Goal: Information Seeking & Learning: Learn about a topic

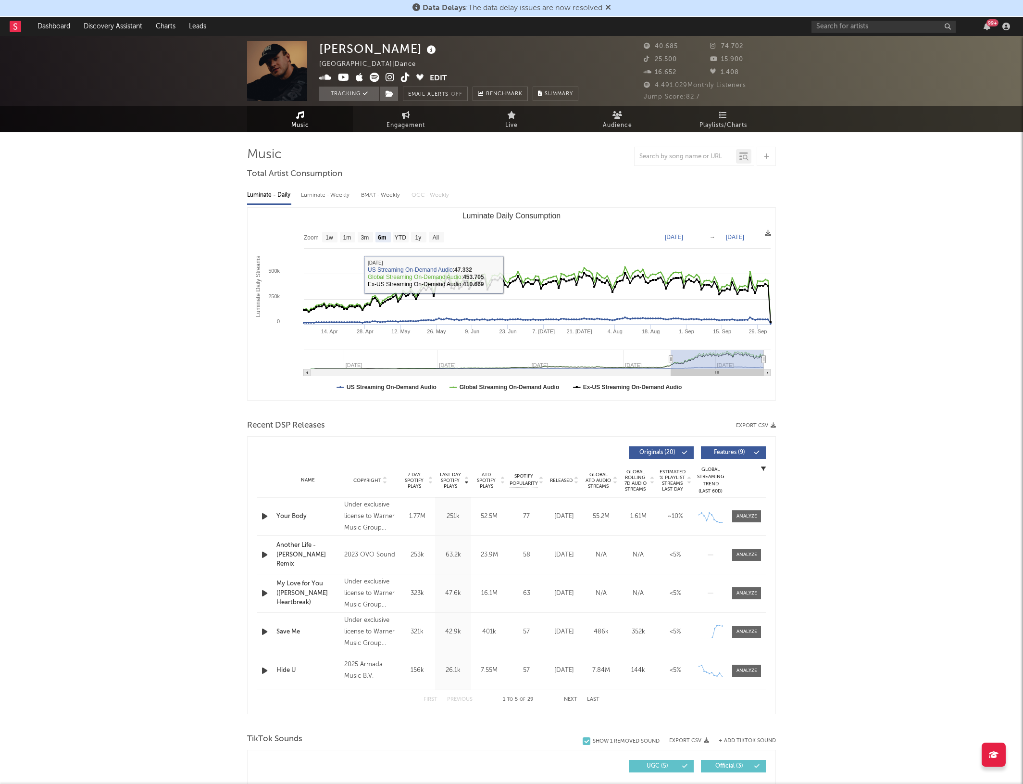
select select "6m"
click at [292, 628] on div "Save Me" at bounding box center [307, 632] width 63 height 10
click at [751, 631] on div at bounding box center [747, 631] width 21 height 7
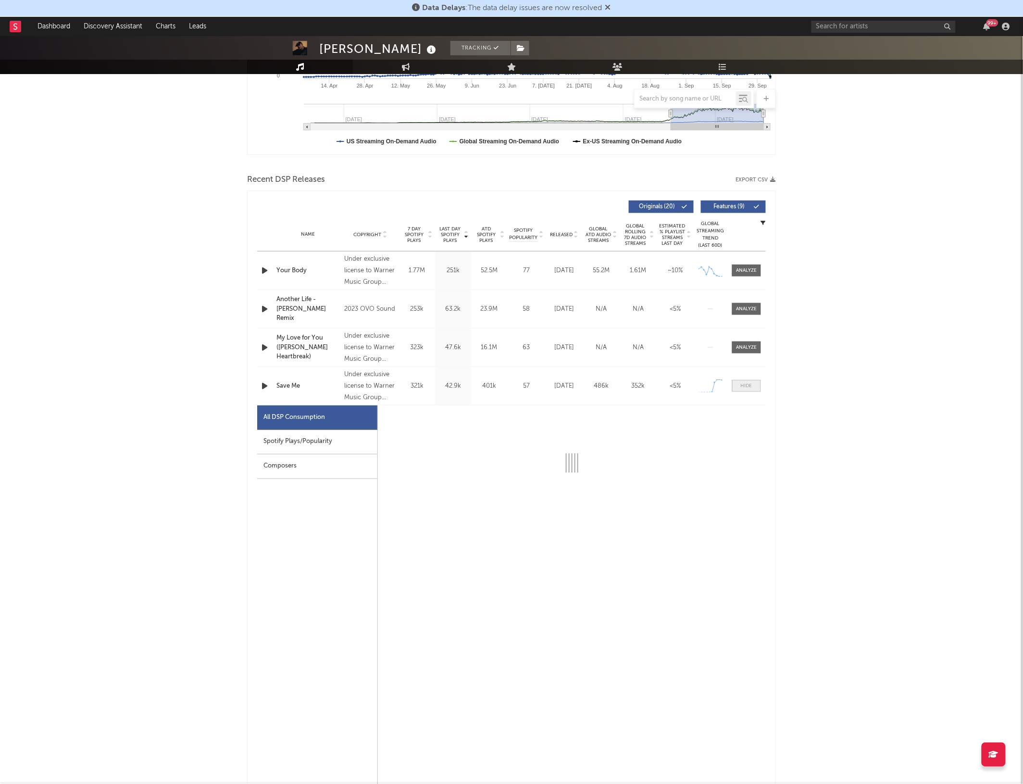
select select "1w"
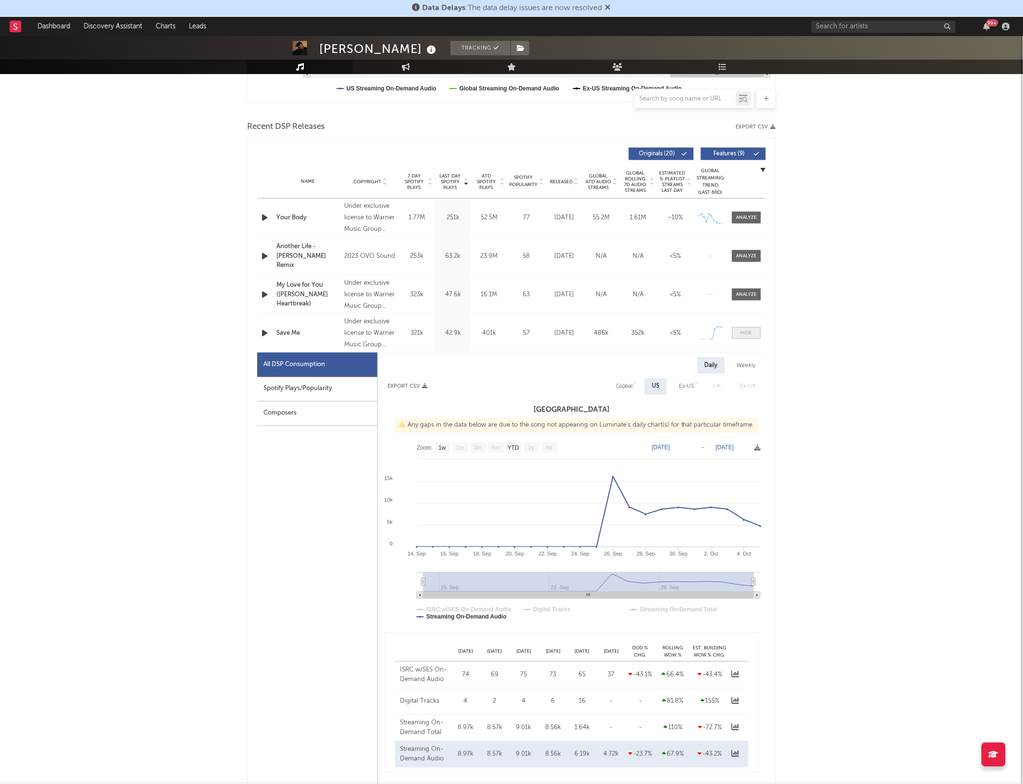
scroll to position [445, 0]
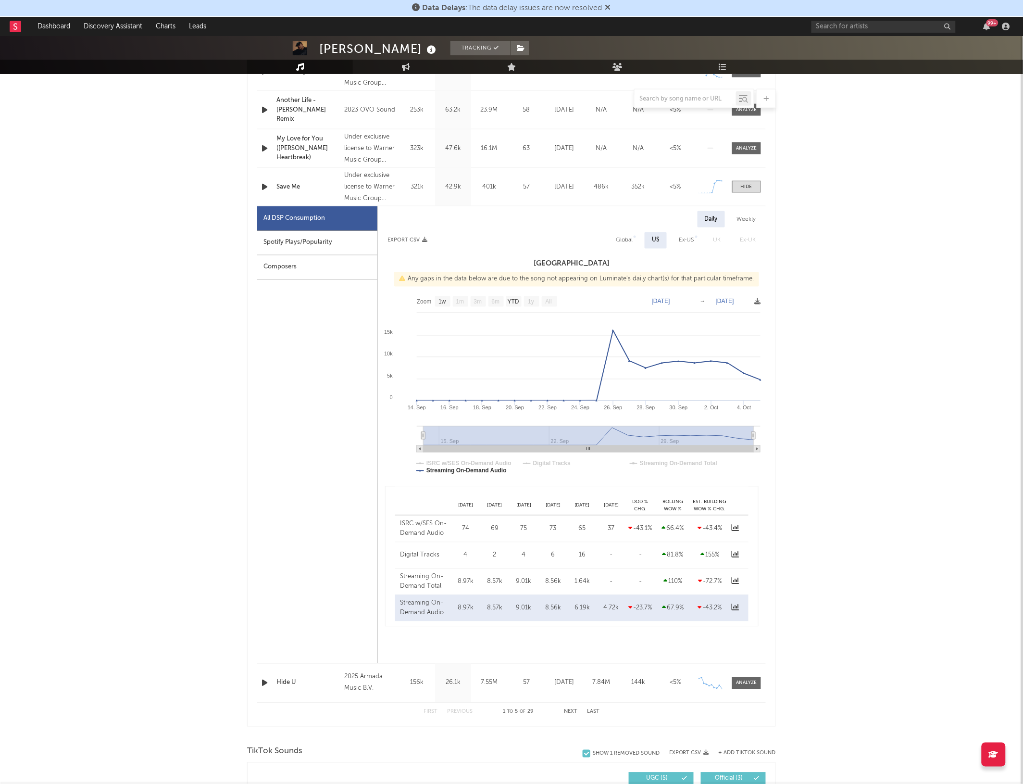
click at [318, 247] on div "Spotify Plays/Popularity" at bounding box center [317, 243] width 120 height 25
select select "1w"
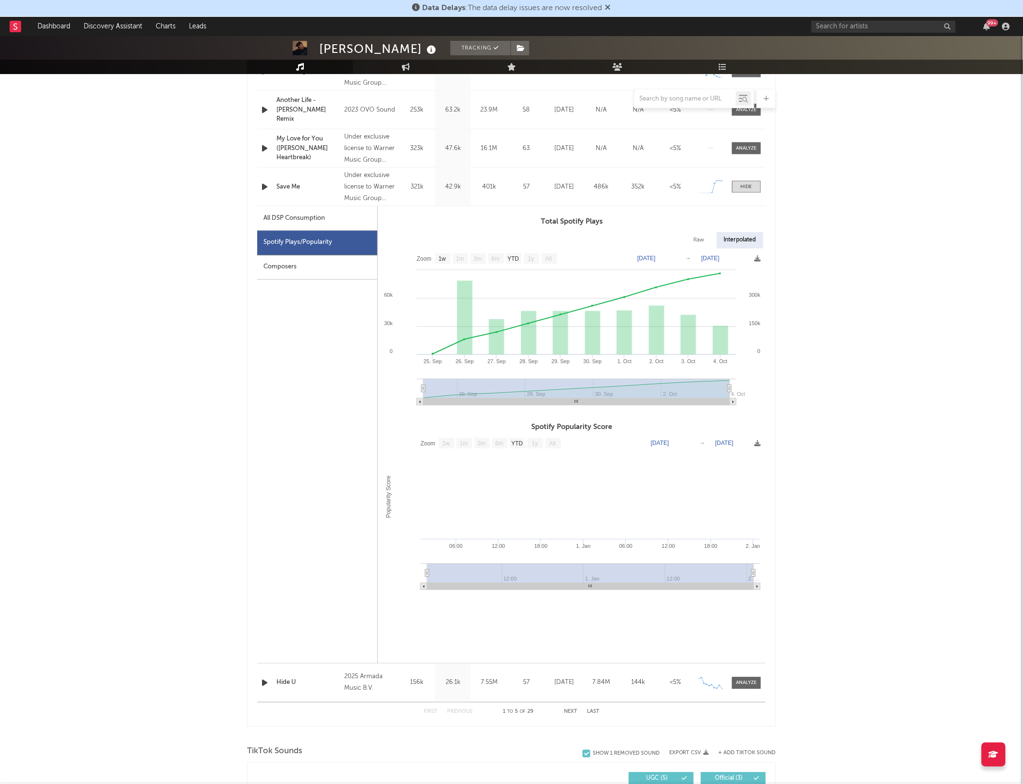
click at [326, 271] on div "Composers" at bounding box center [317, 267] width 120 height 25
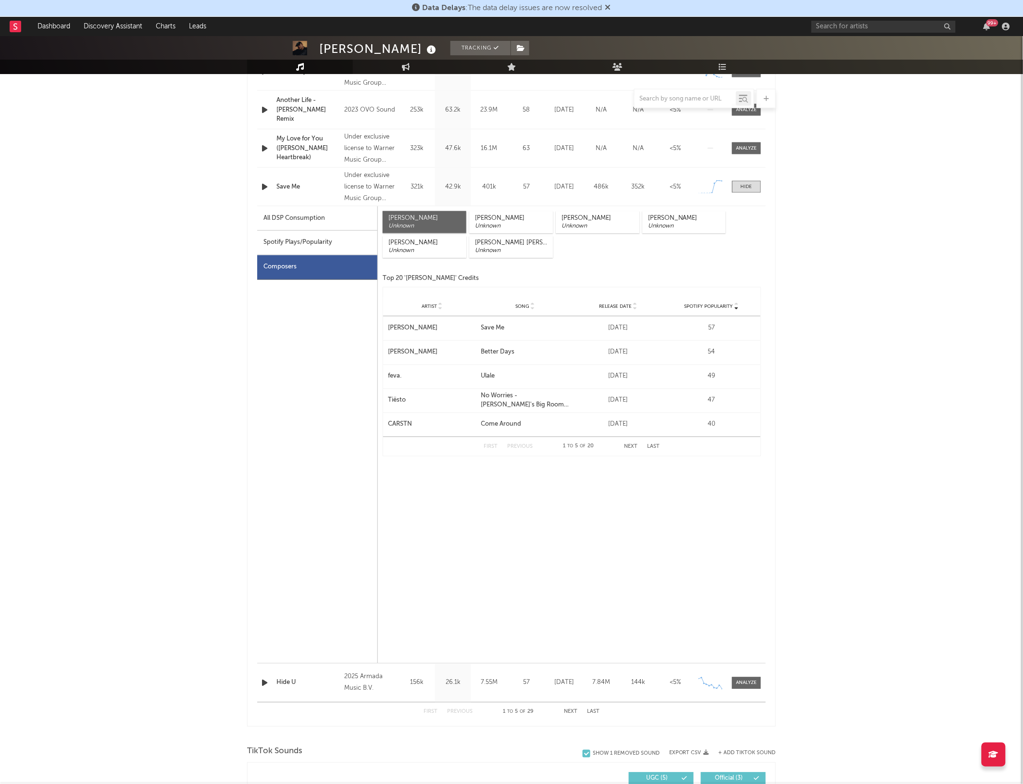
click at [293, 222] on div "All DSP Consumption" at bounding box center [295, 219] width 62 height 12
select select "1w"
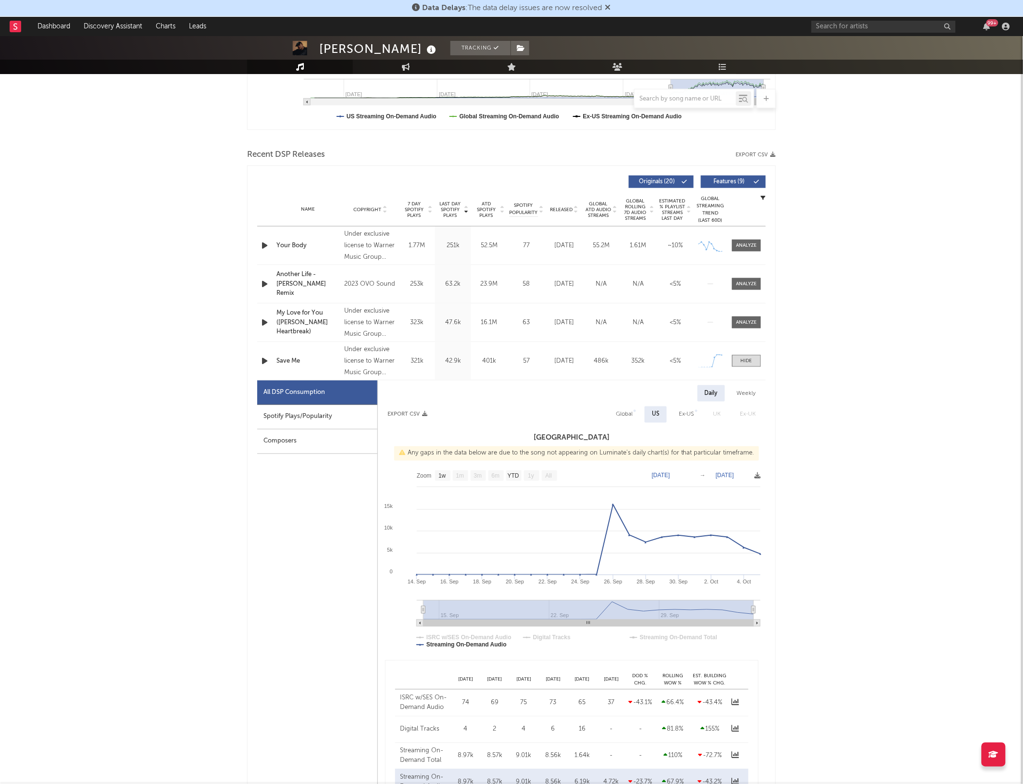
scroll to position [265, 0]
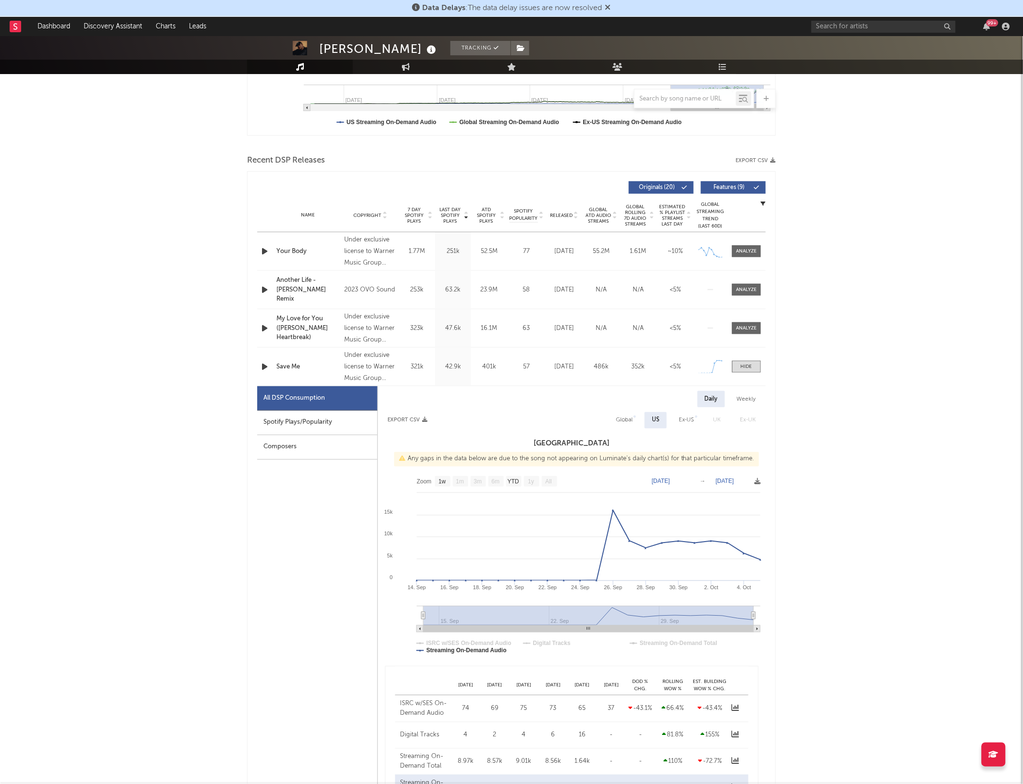
click at [293, 222] on div "Name Copyright Label Album Names Composer Names 7 Day Spotify Plays Last Day Sp…" at bounding box center [511, 216] width 509 height 34
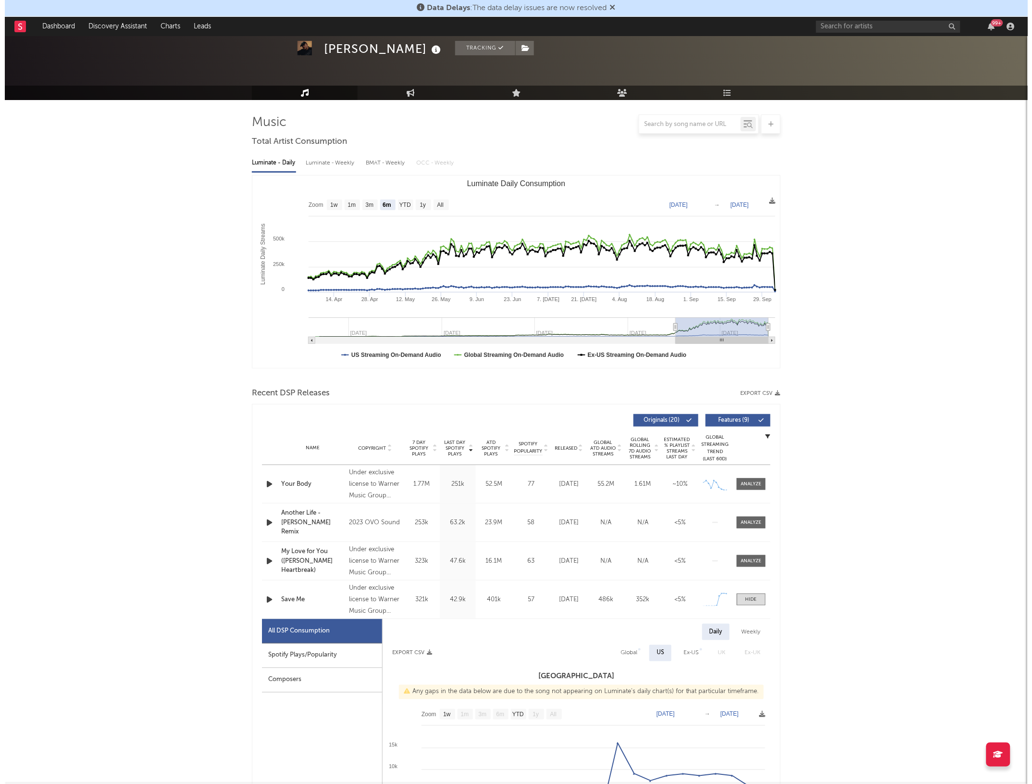
scroll to position [0, 0]
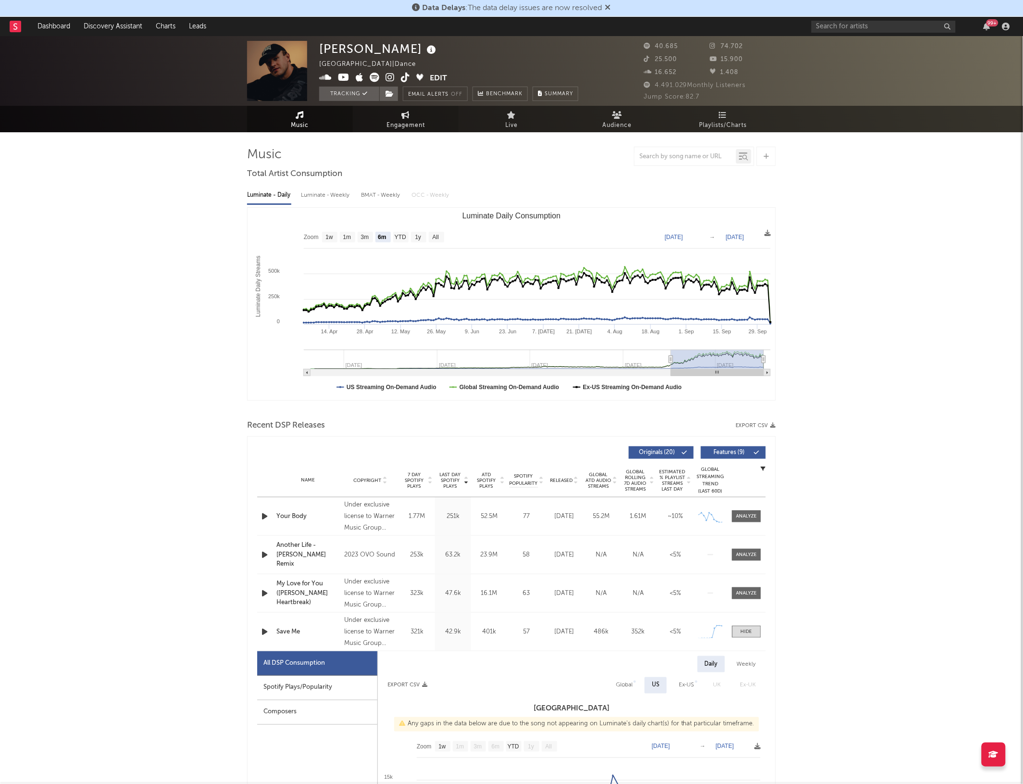
click at [399, 116] on link "Engagement" at bounding box center [406, 119] width 106 height 26
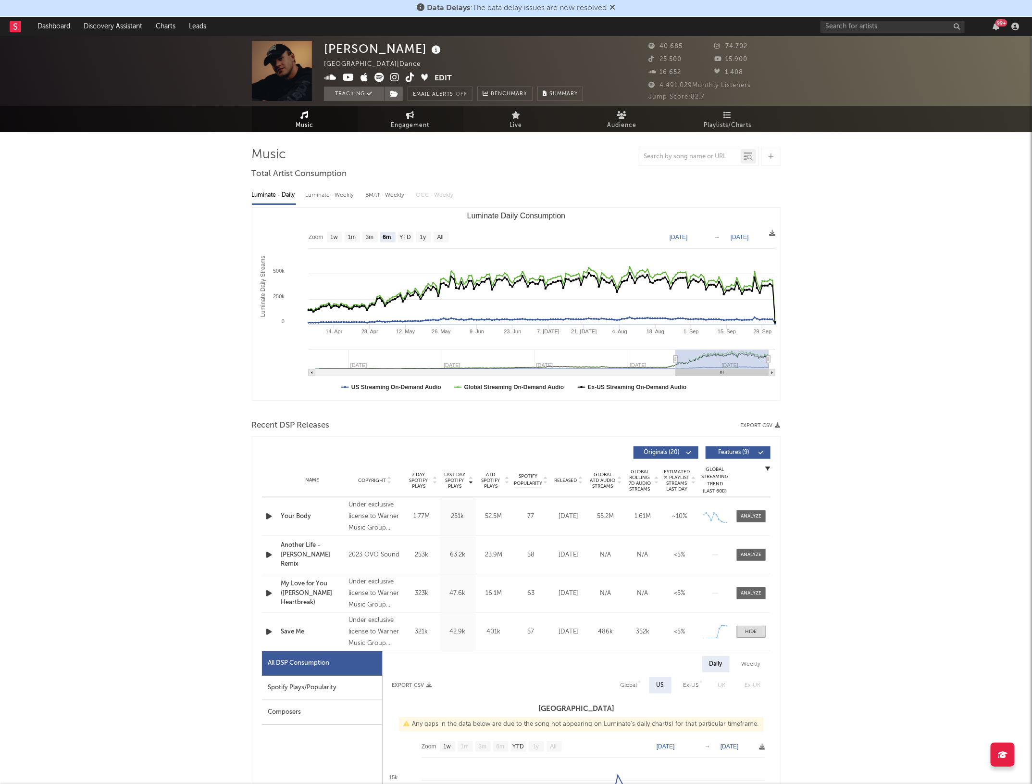
select select "1w"
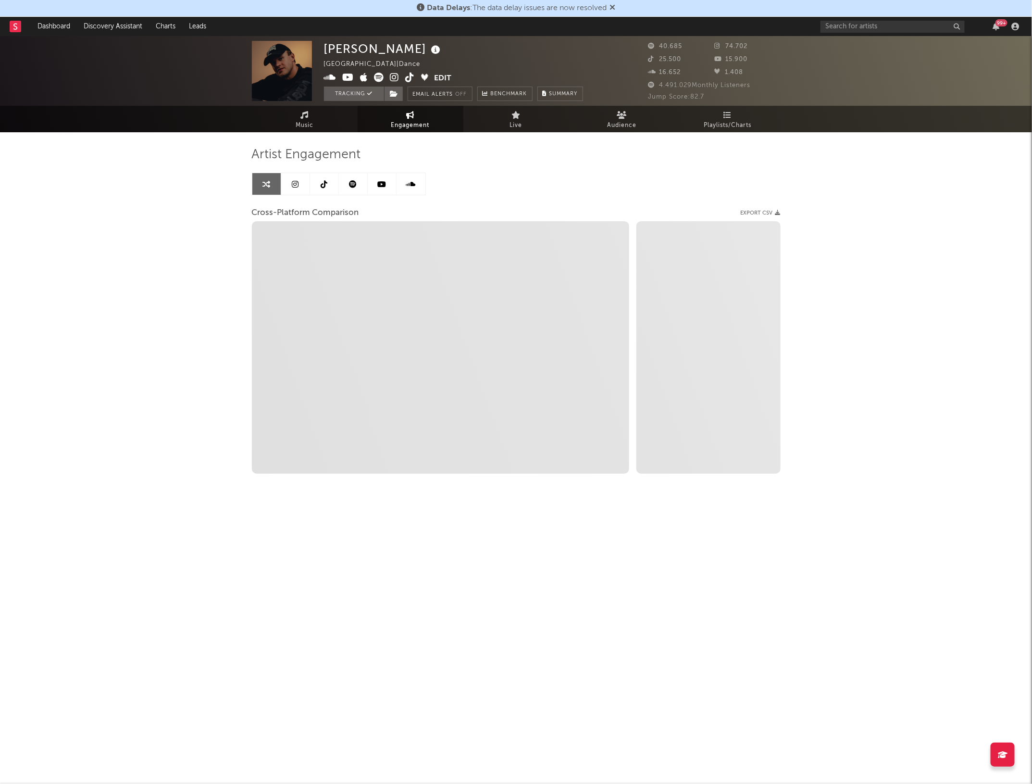
select select "1m"
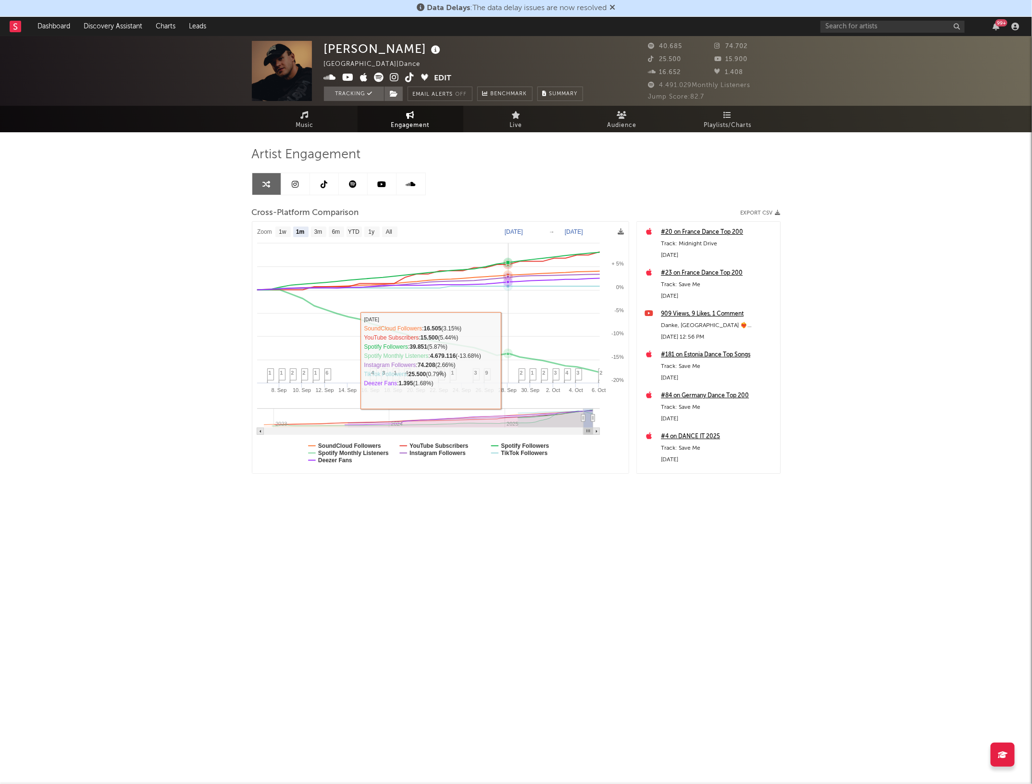
click at [513, 356] on icon at bounding box center [423, 330] width 354 height 85
